Goal: Task Accomplishment & Management: Use online tool/utility

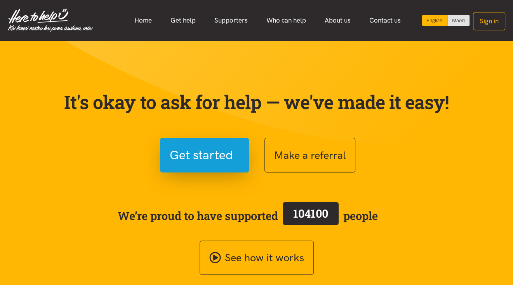
click at [492, 22] on button "Sign in" at bounding box center [489, 21] width 32 height 18
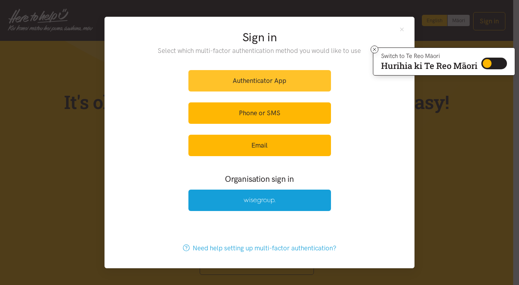
click at [269, 80] on link "Authenticator App" at bounding box center [260, 80] width 143 height 21
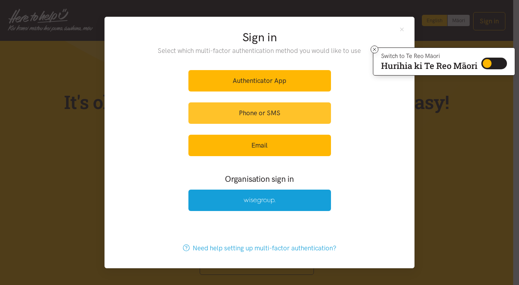
click at [261, 112] on link "Phone or SMS" at bounding box center [260, 112] width 143 height 21
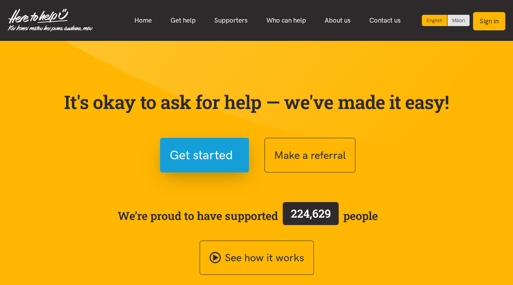
click at [489, 22] on button "Sign in" at bounding box center [489, 21] width 32 height 18
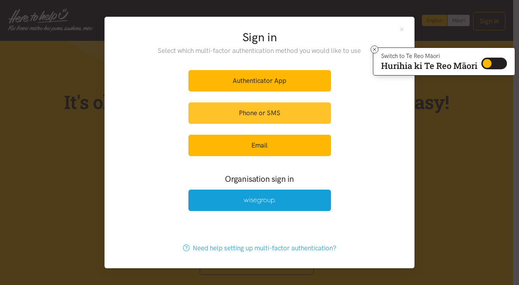
click at [261, 115] on link "Phone or SMS" at bounding box center [260, 112] width 143 height 21
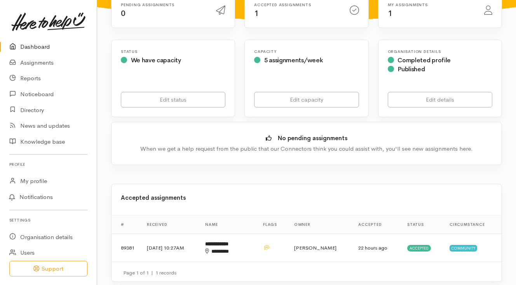
scroll to position [155, 0]
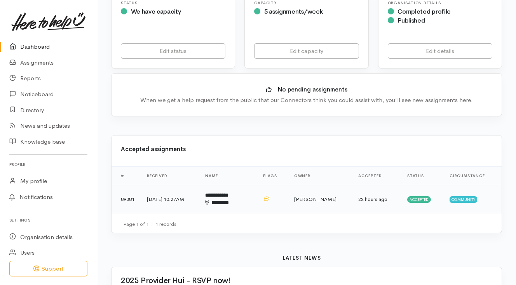
click at [414, 196] on span "Accepted" at bounding box center [419, 199] width 24 height 6
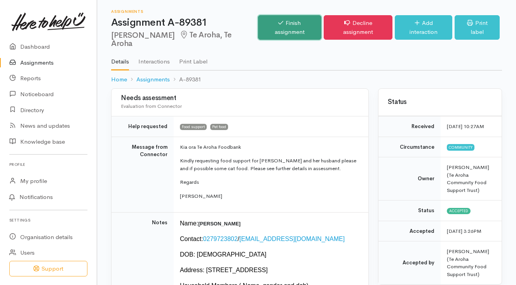
click at [282, 23] on link "Finish assignment" at bounding box center [290, 27] width 64 height 24
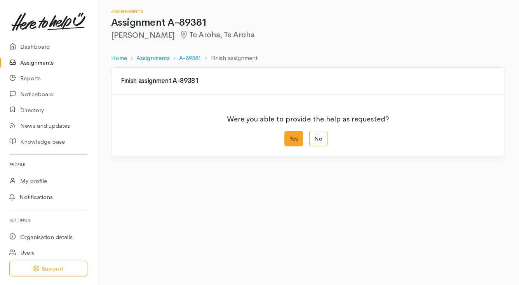
click at [298, 139] on label "Yes" at bounding box center [294, 139] width 19 height 16
click at [290, 136] on input "Yes" at bounding box center [287, 133] width 5 height 5
radio input "true"
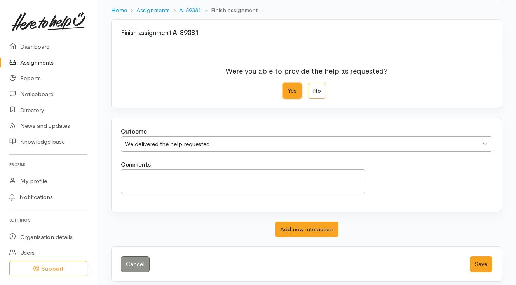
scroll to position [52, 0]
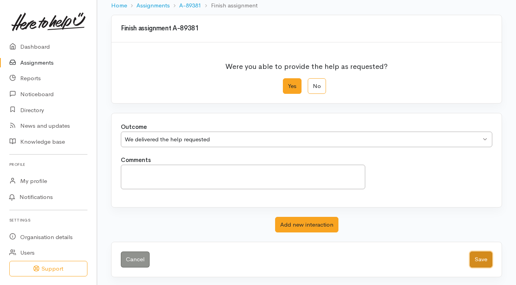
click at [481, 257] on button "Save" at bounding box center [481, 259] width 23 height 16
